Goal: Transaction & Acquisition: Subscribe to service/newsletter

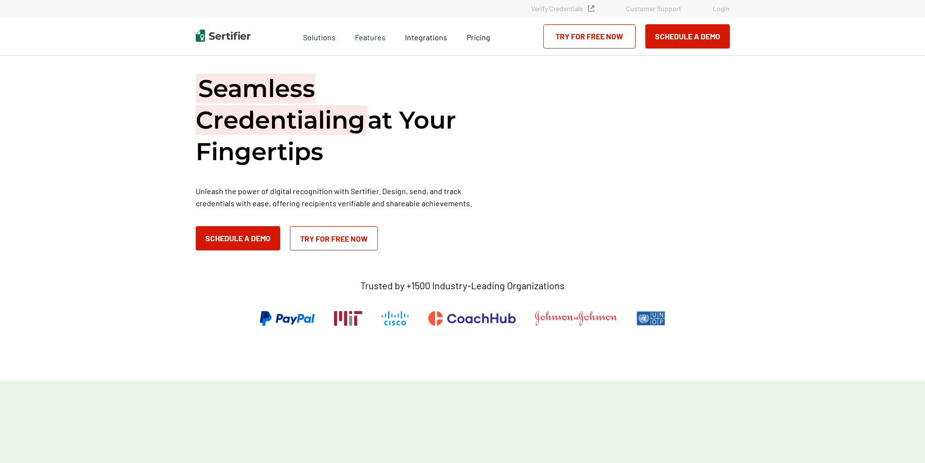
click at [349, 240] on link "Try for Free Now" at bounding box center [334, 238] width 88 height 24
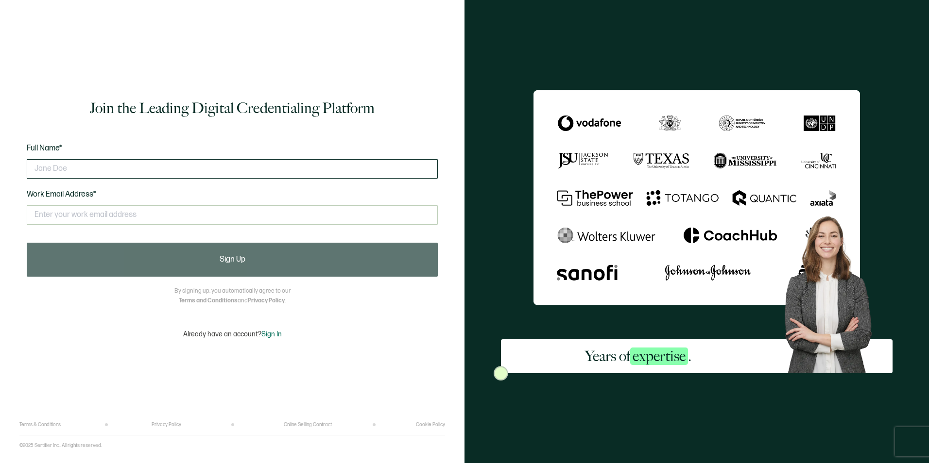
click at [145, 165] on input "text" at bounding box center [232, 168] width 411 height 19
type input "[PERSON_NAME]"
click at [160, 142] on div "Full Name* [PERSON_NAME] Work Email Address* This doesn't look like a valid ema…" at bounding box center [232, 190] width 411 height 96
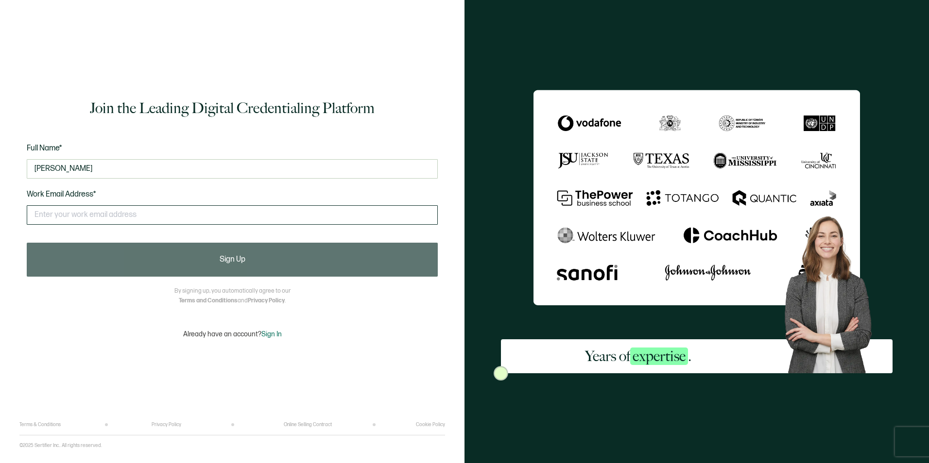
click at [147, 222] on input "text" at bounding box center [232, 214] width 411 height 19
type input "[EMAIL_ADDRESS][DOMAIN_NAME]"
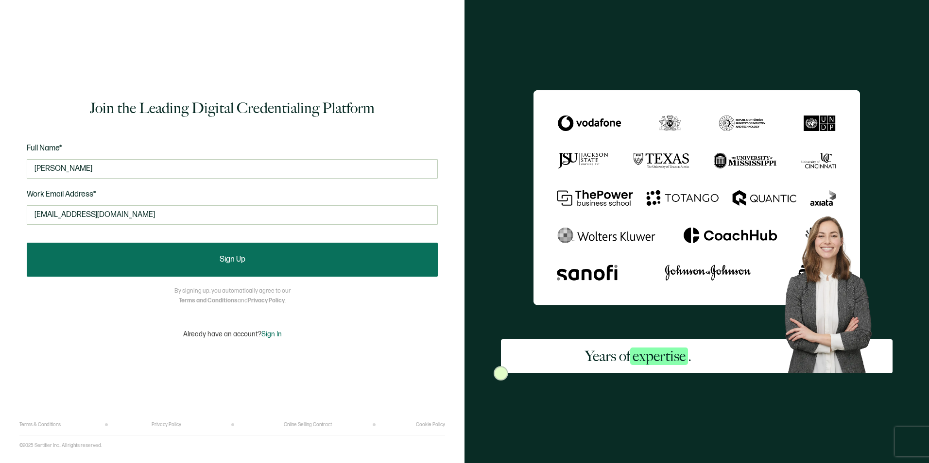
click at [254, 267] on button "Sign Up" at bounding box center [232, 260] width 411 height 34
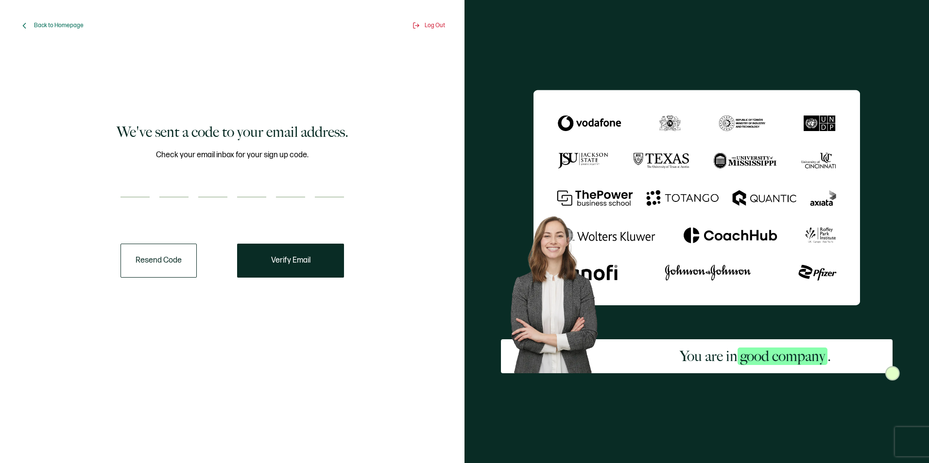
click at [142, 177] on div "Check your email inbox for your sign up code." at bounding box center [231, 179] width 223 height 61
paste input "8"
type input "8"
type input "4"
type input "0"
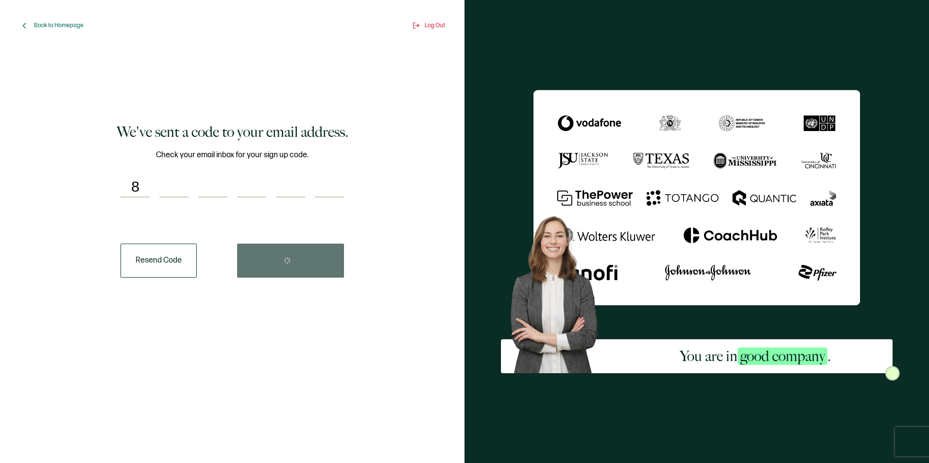
type input "4"
type input "7"
type input "2"
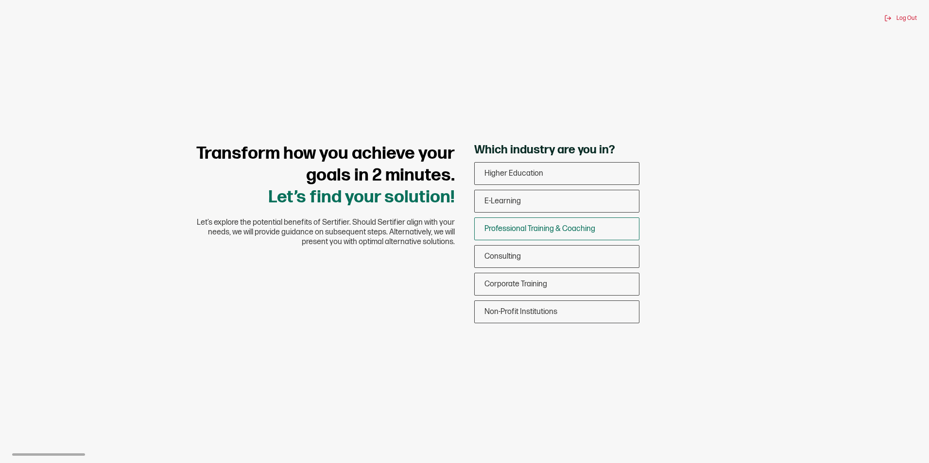
click at [497, 229] on span "Professional Training & Coaching" at bounding box center [539, 228] width 111 height 9
click at [0, 0] on input "Professional Training & Coaching" at bounding box center [0, 0] width 0 height 0
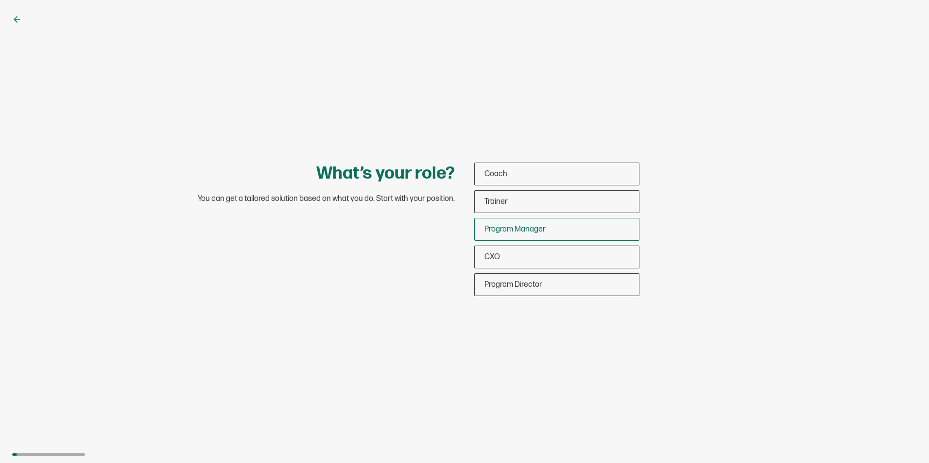
click at [520, 235] on div "Program Manager" at bounding box center [556, 229] width 164 height 23
click at [0, 0] on input "Program Manager" at bounding box center [0, 0] width 0 height 0
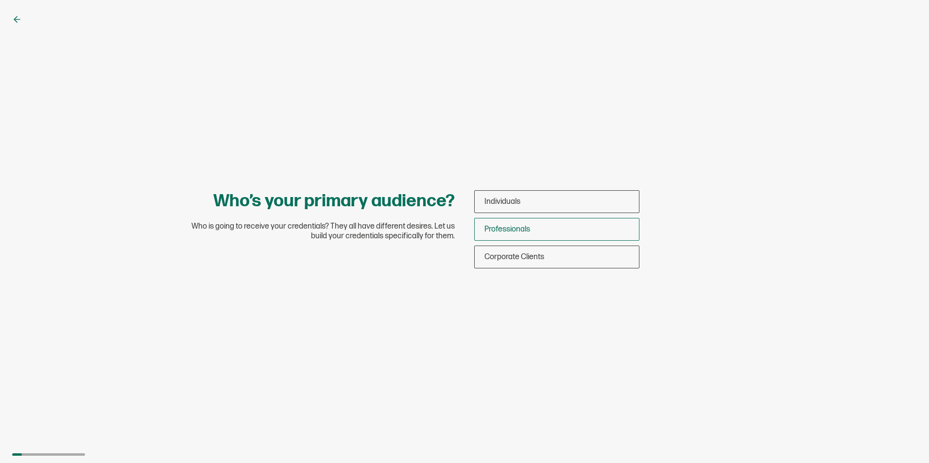
click at [516, 236] on div "Professionals" at bounding box center [556, 229] width 164 height 23
click at [0, 0] on input "Professionals" at bounding box center [0, 0] width 0 height 0
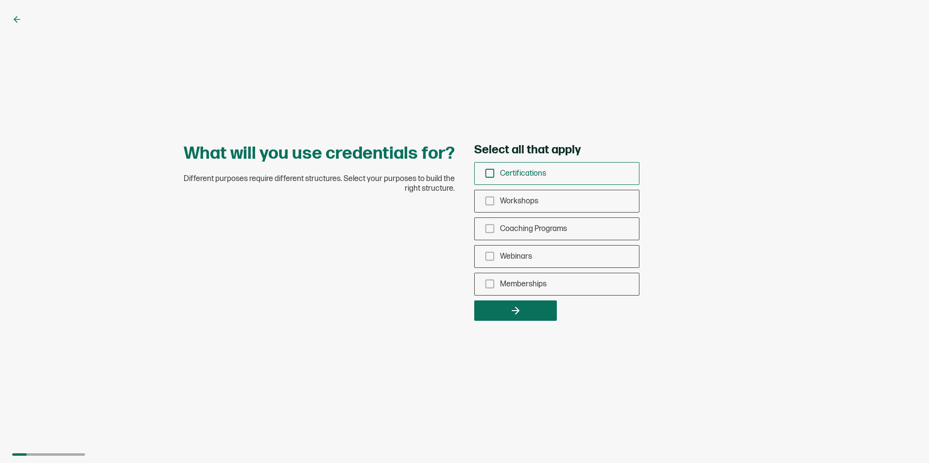
click at [488, 173] on icon "checkbox-group" at bounding box center [489, 173] width 11 height 11
click at [0, 0] on input "Certifications" at bounding box center [0, 0] width 0 height 0
click at [488, 205] on icon "checkbox-group" at bounding box center [489, 201] width 11 height 11
click at [0, 0] on input "Workshops" at bounding box center [0, 0] width 0 height 0
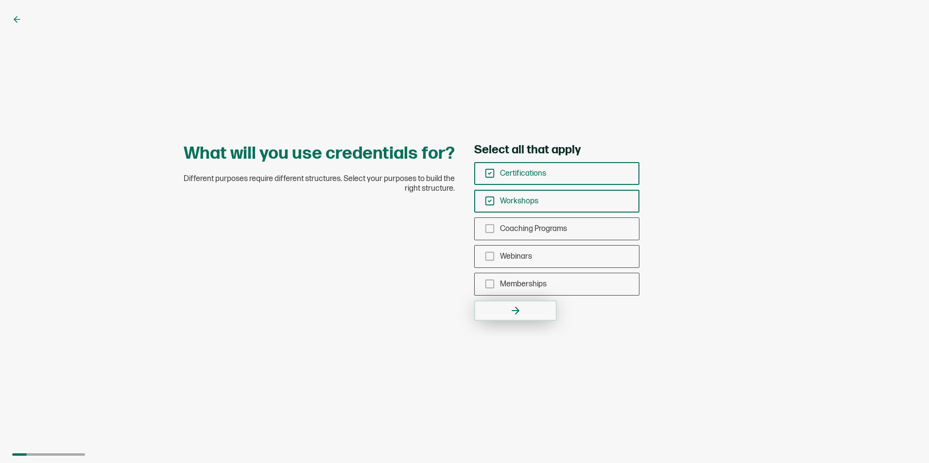
click at [497, 306] on button "button" at bounding box center [515, 311] width 83 height 20
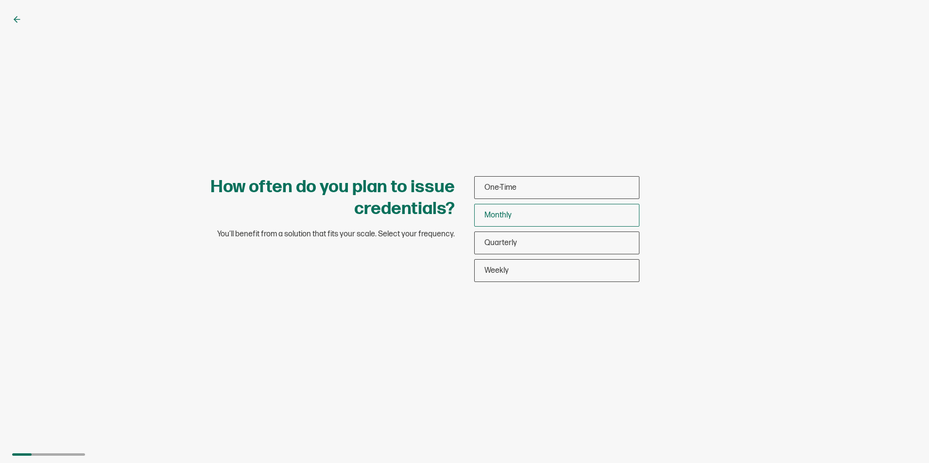
click at [503, 219] on span "Monthly" at bounding box center [497, 215] width 27 height 9
click at [0, 0] on input "Monthly" at bounding box center [0, 0] width 0 height 0
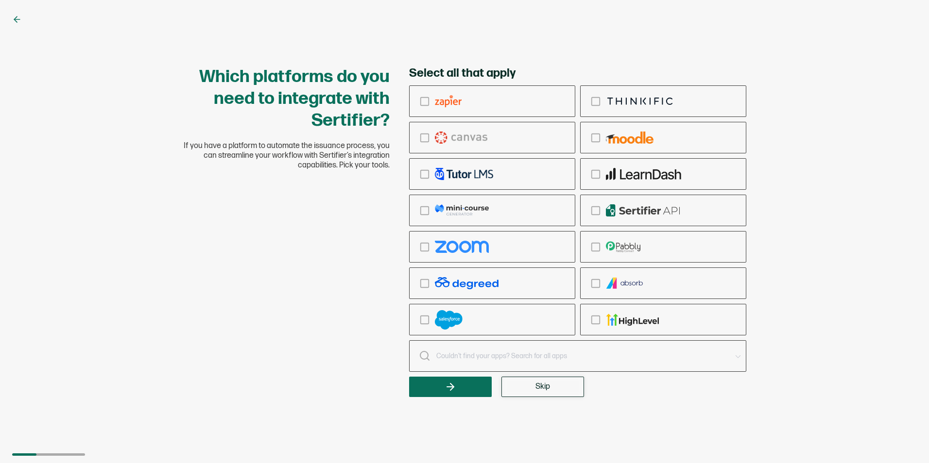
click at [529, 384] on button "Skip" at bounding box center [542, 387] width 83 height 20
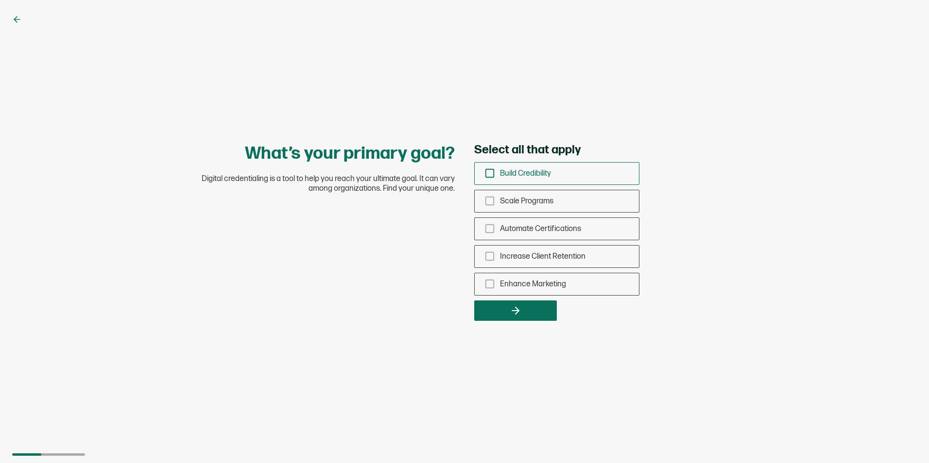
click at [491, 170] on icon "checkbox-group" at bounding box center [489, 173] width 11 height 11
click at [0, 0] on input "Build Credibility" at bounding box center [0, 0] width 0 height 0
click at [484, 255] on div "Increase Client Retention" at bounding box center [556, 256] width 164 height 23
click at [0, 0] on input "Increase Client Retention" at bounding box center [0, 0] width 0 height 0
click at [488, 275] on div "Enhance Marketing" at bounding box center [556, 284] width 164 height 23
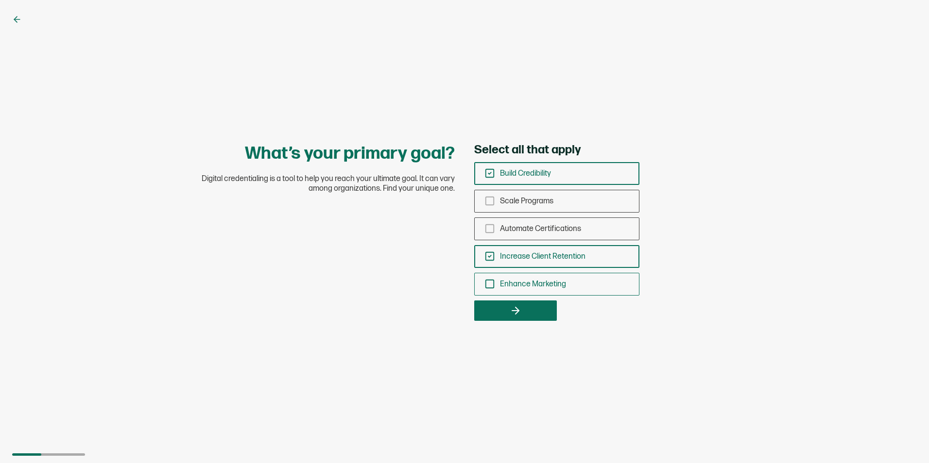
click at [0, 0] on input "Enhance Marketing" at bounding box center [0, 0] width 0 height 0
click at [483, 253] on div "Increase Client Retention" at bounding box center [556, 256] width 164 height 23
click at [0, 0] on input "Increase Client Retention" at bounding box center [0, 0] width 0 height 0
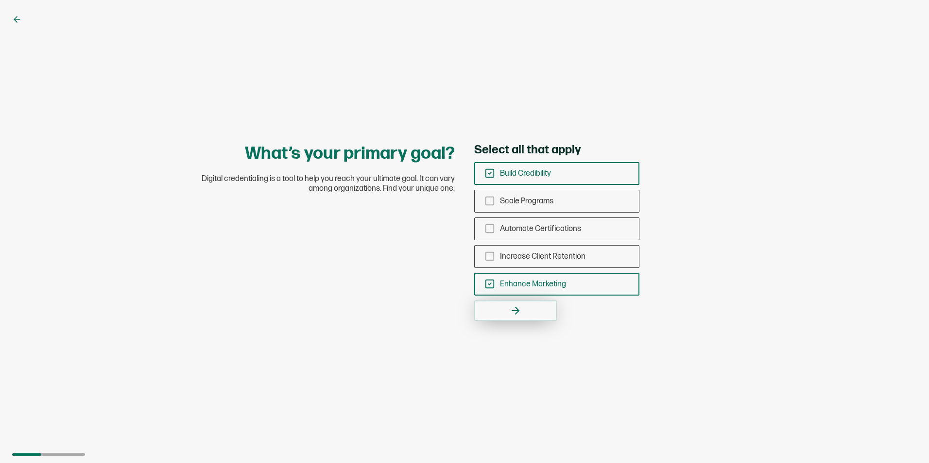
click at [491, 303] on button "button" at bounding box center [515, 311] width 83 height 20
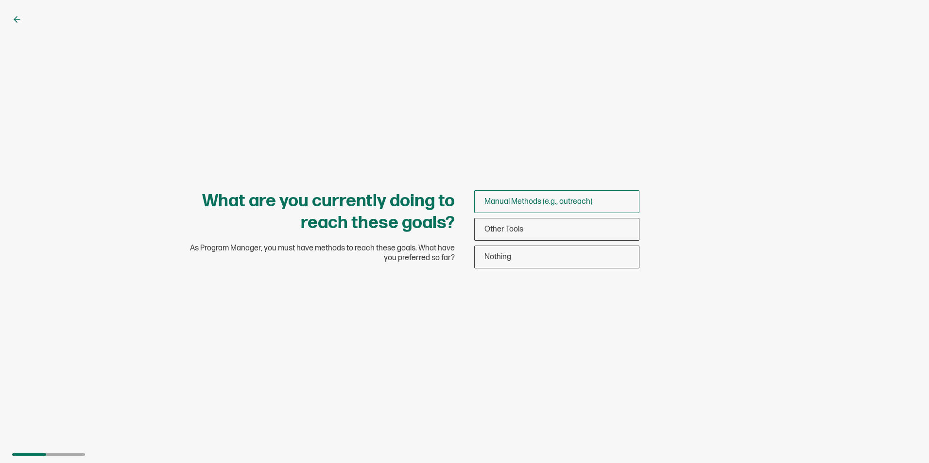
click at [516, 202] on span "Manual Methods (e.g., outreach)" at bounding box center [538, 201] width 108 height 9
click at [0, 0] on input "Manual Methods (e.g., outreach)" at bounding box center [0, 0] width 0 height 0
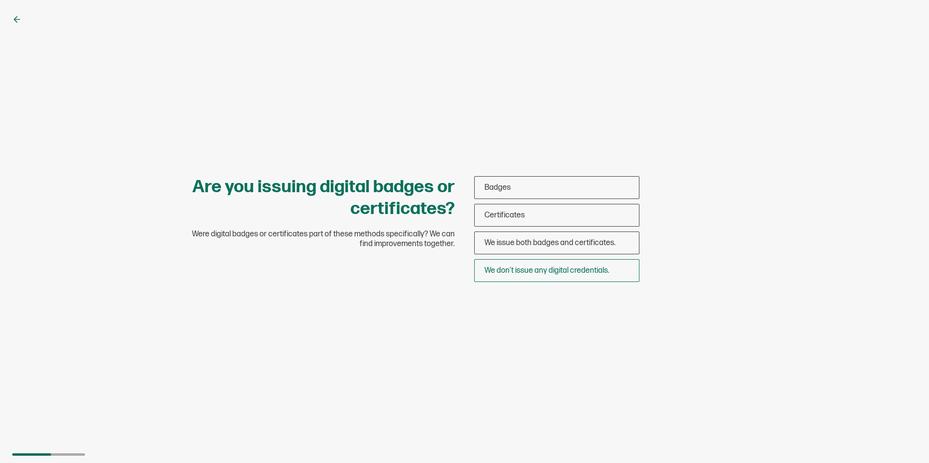
click at [549, 267] on span "We don’t issue any digital credentials." at bounding box center [546, 270] width 125 height 9
click at [0, 0] on input "We don’t issue any digital credentials." at bounding box center [0, 0] width 0 height 0
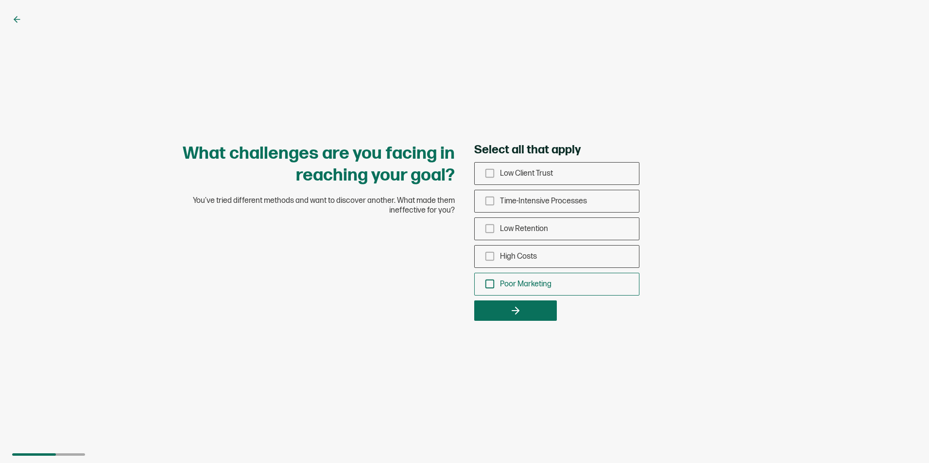
click at [492, 289] on icon "checkbox-group" at bounding box center [489, 284] width 11 height 11
click at [0, 0] on input "Poor Marketing" at bounding box center [0, 0] width 0 height 0
click at [501, 311] on button "button" at bounding box center [515, 311] width 83 height 20
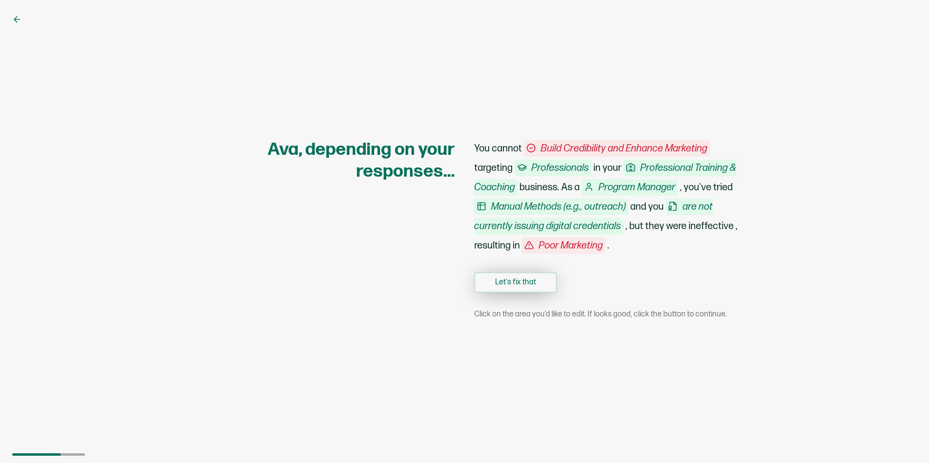
click at [511, 289] on button "Let's fix that" at bounding box center [515, 282] width 83 height 20
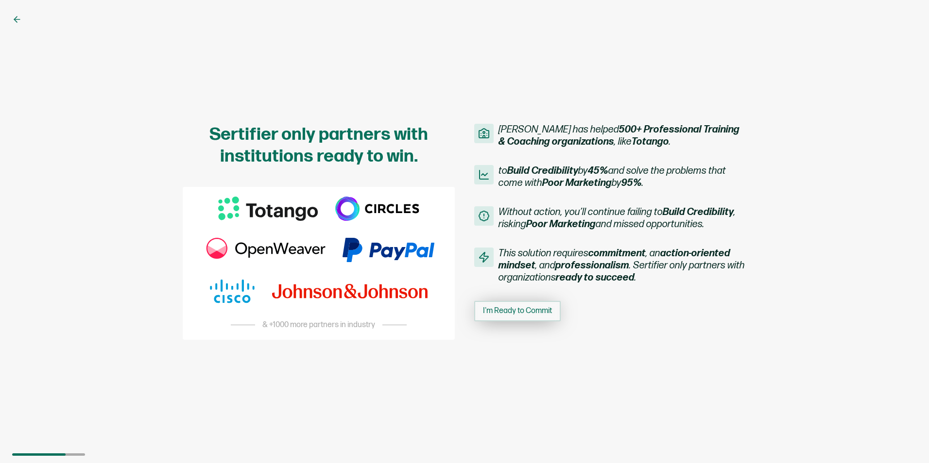
click at [533, 311] on span "I'm Ready to Commit" at bounding box center [517, 311] width 69 height 8
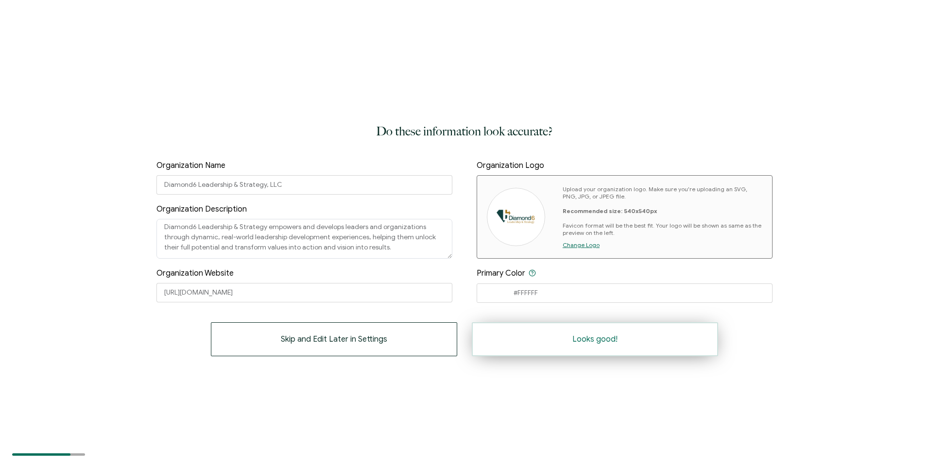
click at [592, 343] on span "Looks good!" at bounding box center [594, 340] width 45 height 8
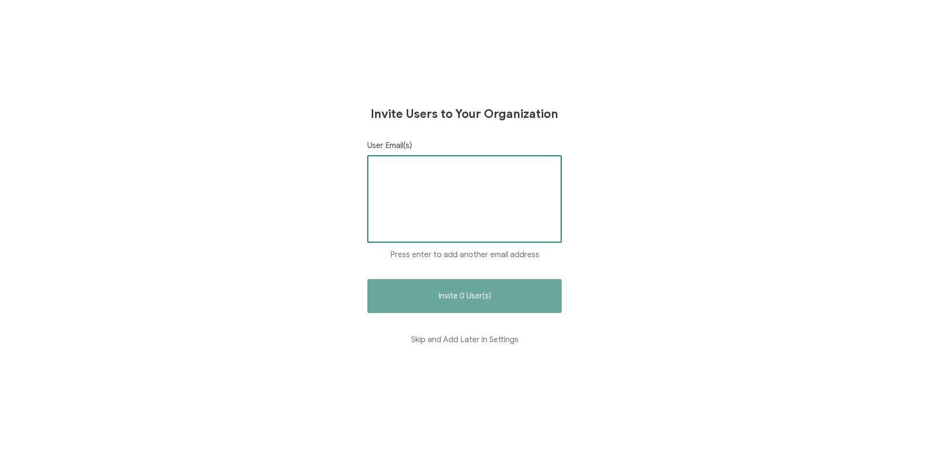
click at [409, 167] on input "text" at bounding box center [464, 171] width 178 height 15
type input "[EMAIL_ADDRESS][DOMAIN_NAME]"
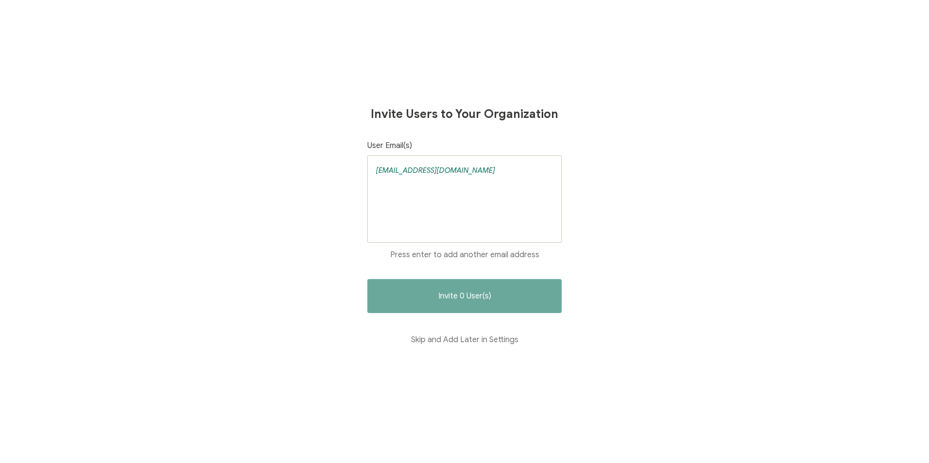
click at [682, 215] on div "Invite Users to Your Organization User Email(s) [EMAIL_ADDRESS][DOMAIN_NAME] Pr…" at bounding box center [464, 231] width 929 height 463
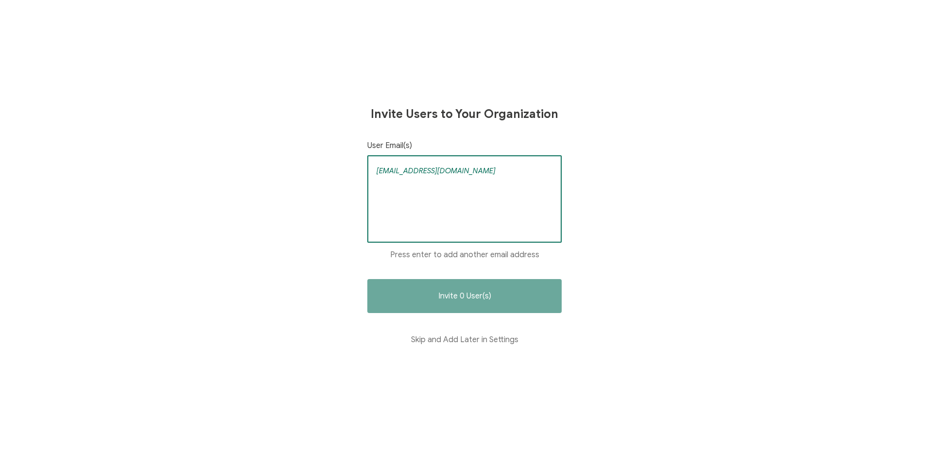
click at [489, 171] on input "[EMAIL_ADDRESS][DOMAIN_NAME]" at bounding box center [464, 171] width 178 height 15
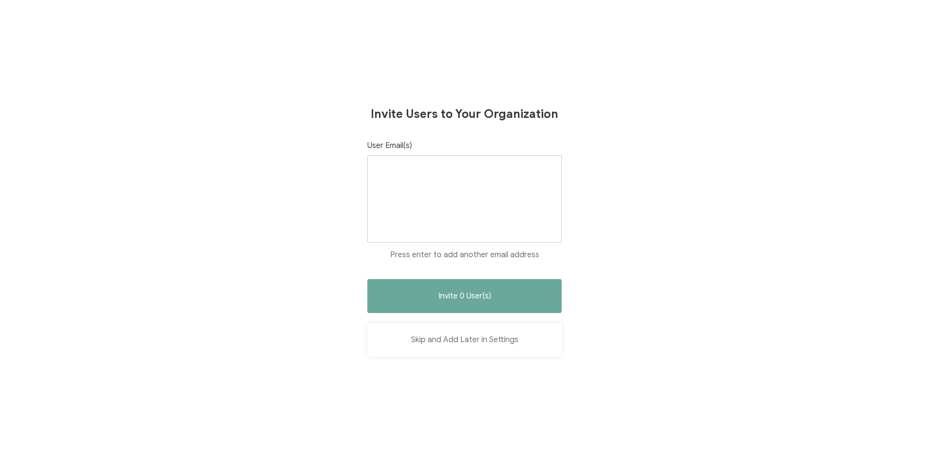
click at [487, 342] on button "Skip and Add Later in Settings" at bounding box center [464, 340] width 194 height 34
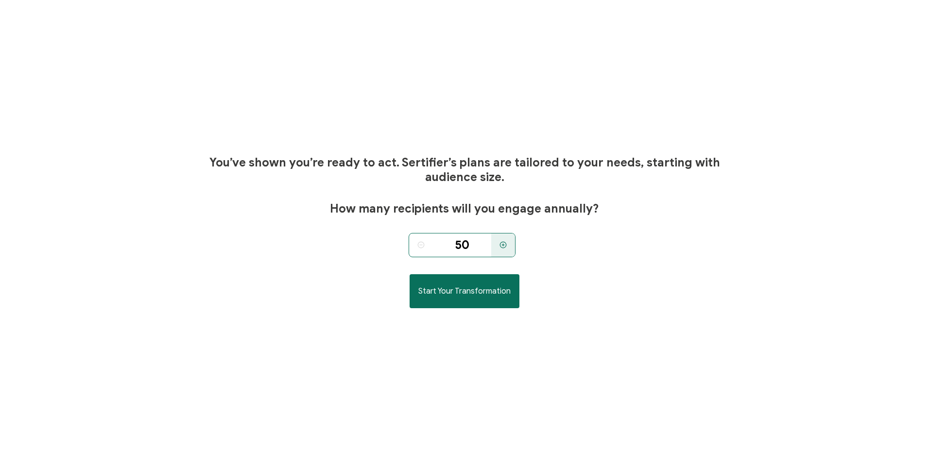
click at [504, 244] on icon at bounding box center [502, 244] width 7 height 7
click at [507, 241] on div at bounding box center [503, 245] width 24 height 24
click at [506, 242] on icon at bounding box center [502, 244] width 7 height 7
click at [505, 245] on icon at bounding box center [502, 244] width 7 height 7
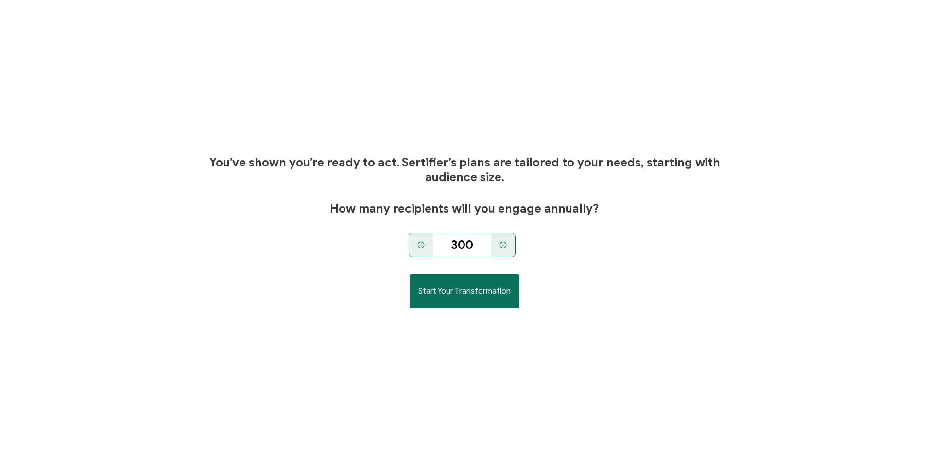
click at [504, 245] on icon at bounding box center [503, 245] width 2 height 0
click at [504, 244] on icon at bounding box center [502, 244] width 7 height 7
click at [419, 244] on icon at bounding box center [420, 244] width 7 height 7
click at [509, 246] on div at bounding box center [503, 245] width 24 height 24
type input "400"
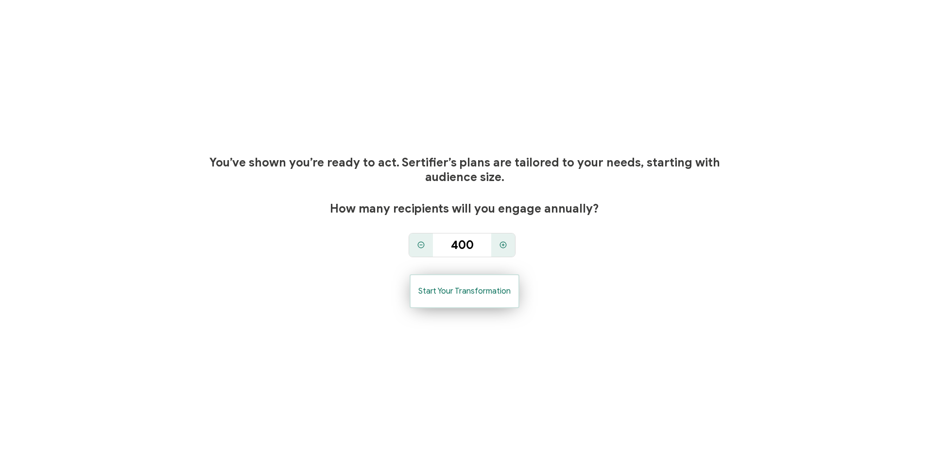
click at [456, 288] on span "Start Your Transformation" at bounding box center [464, 292] width 92 height 8
